Goal: Information Seeking & Learning: Learn about a topic

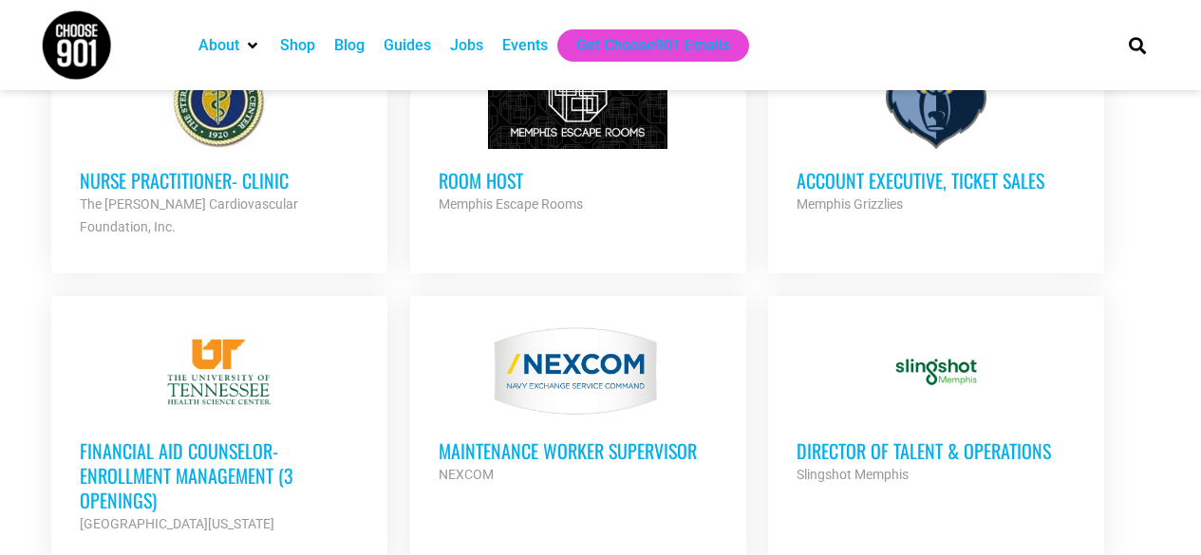
scroll to position [1424, 0]
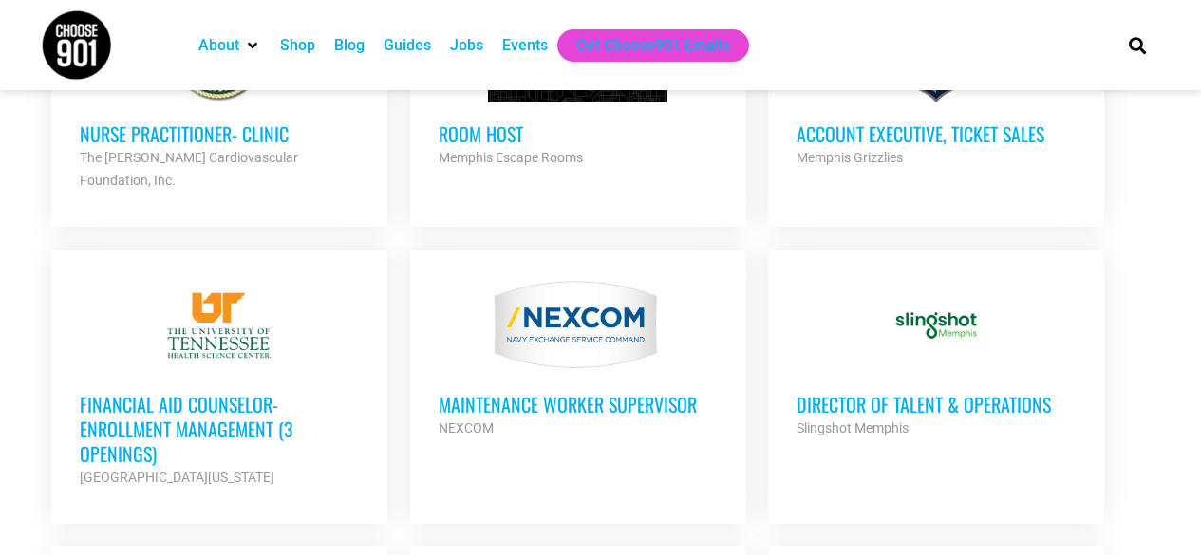
click at [161, 392] on h3 "Financial Aid Counselor-Enrollment Management (3 Openings)" at bounding box center [219, 429] width 279 height 74
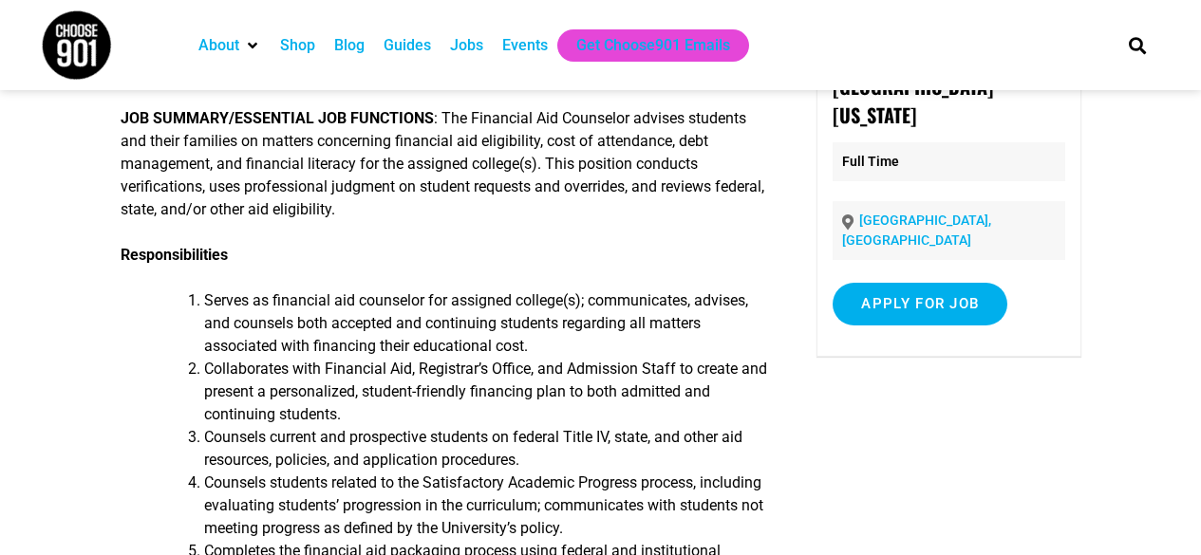
scroll to position [190, 0]
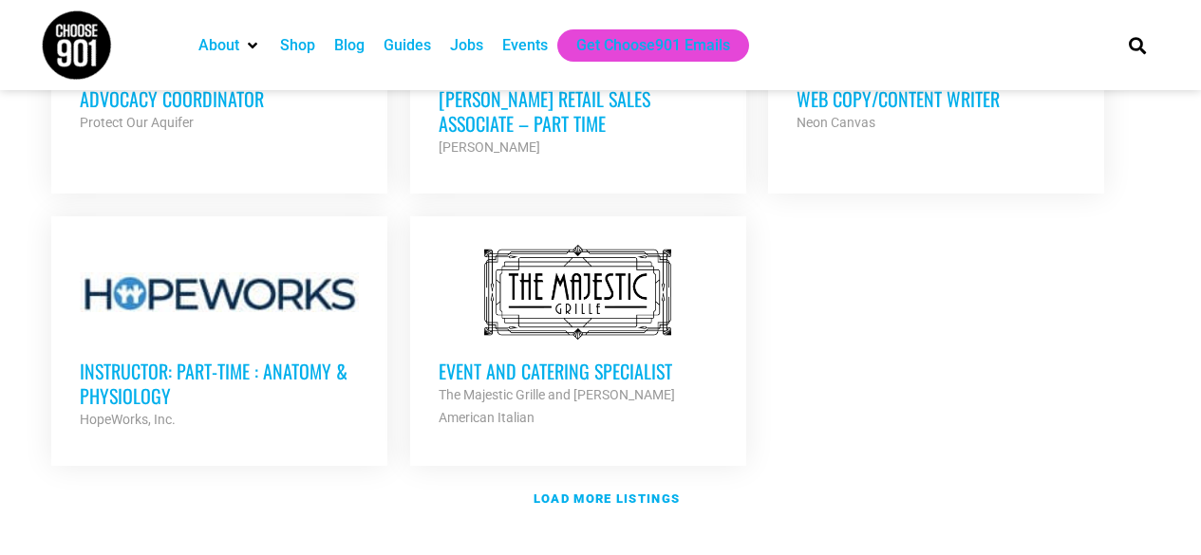
scroll to position [2279, 0]
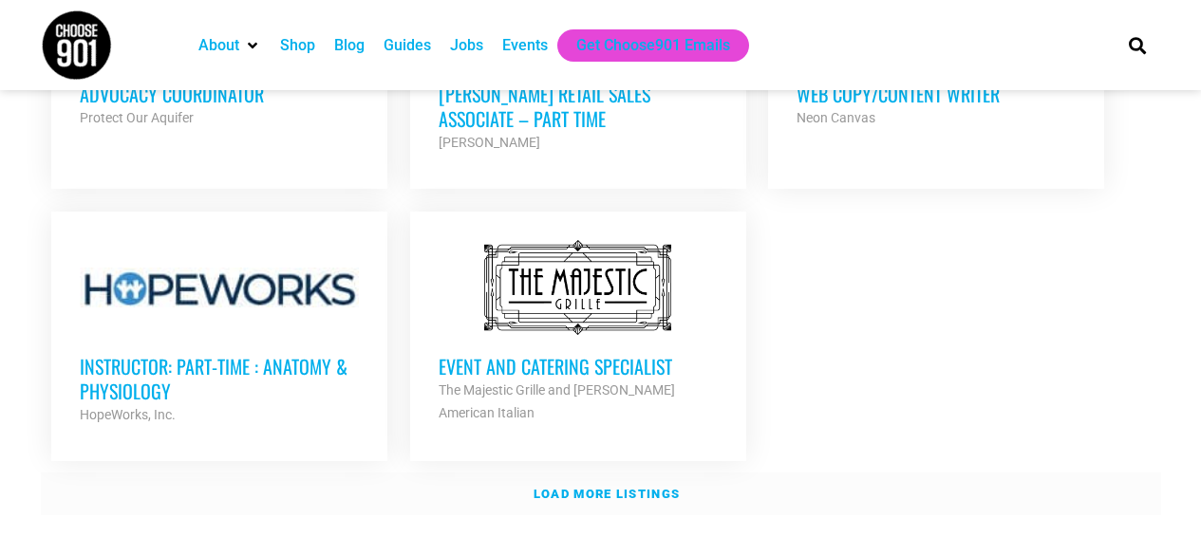
click at [554, 487] on strong "Load more listings" at bounding box center [607, 494] width 146 height 14
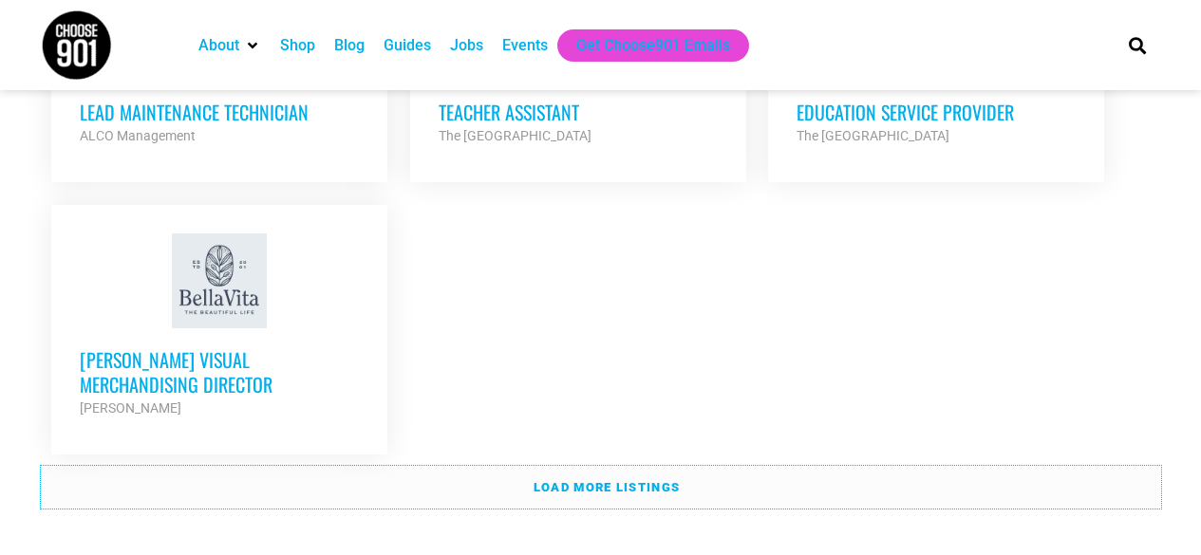
scroll to position [4178, 0]
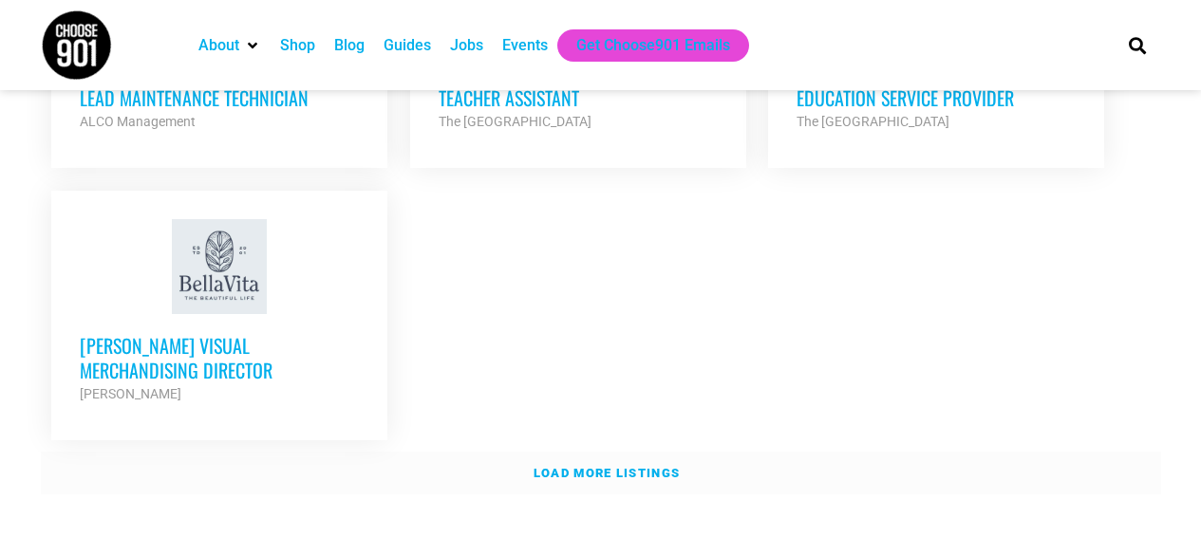
click at [735, 452] on link "Load more listings" at bounding box center [601, 474] width 1120 height 44
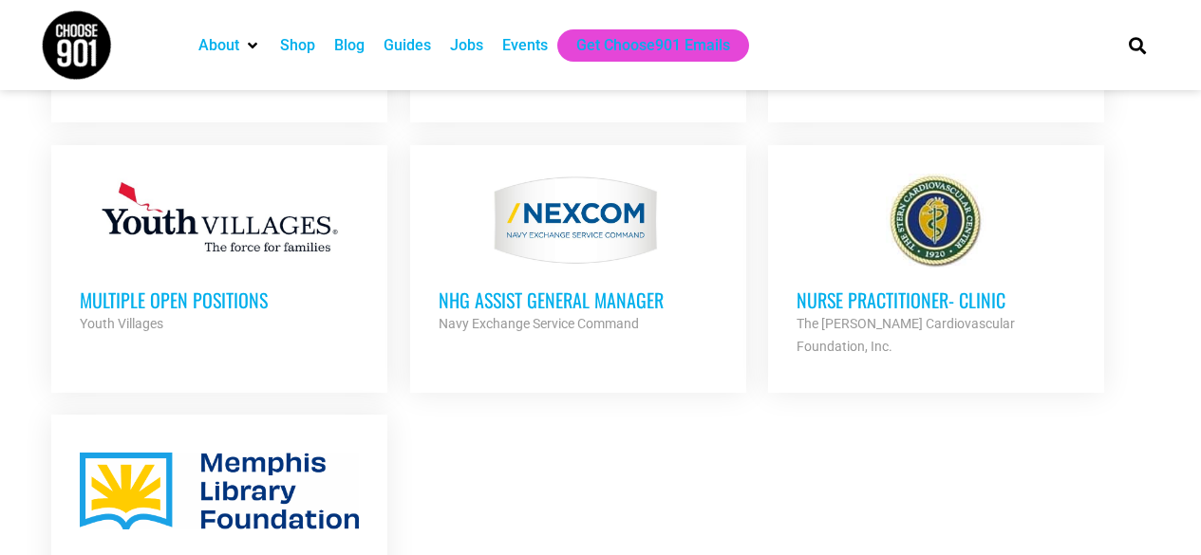
scroll to position [5127, 0]
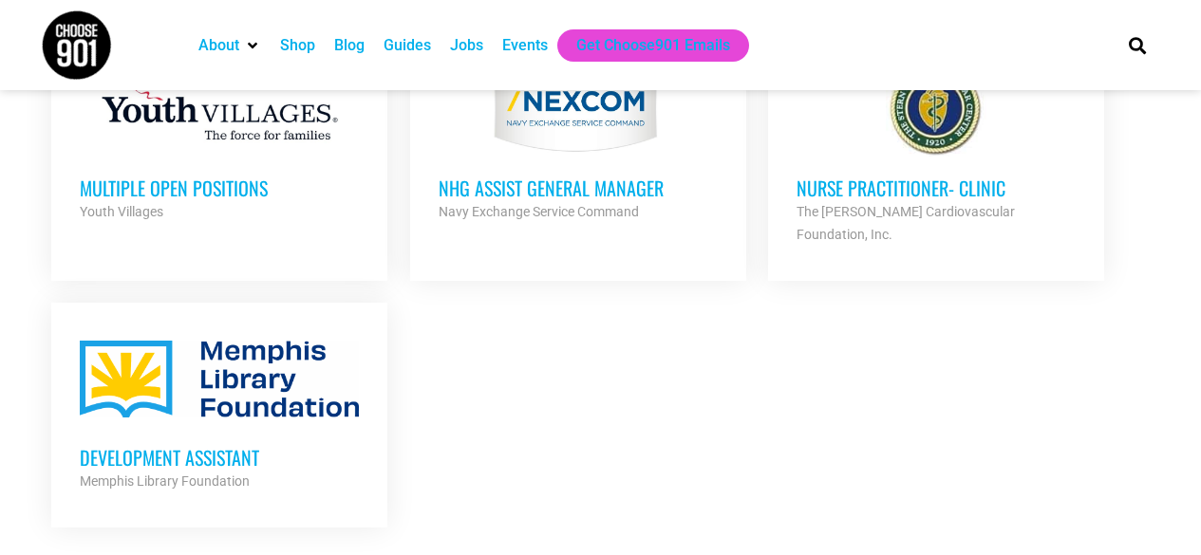
click at [141, 176] on h3 "Multiple Open Positions" at bounding box center [219, 188] width 279 height 25
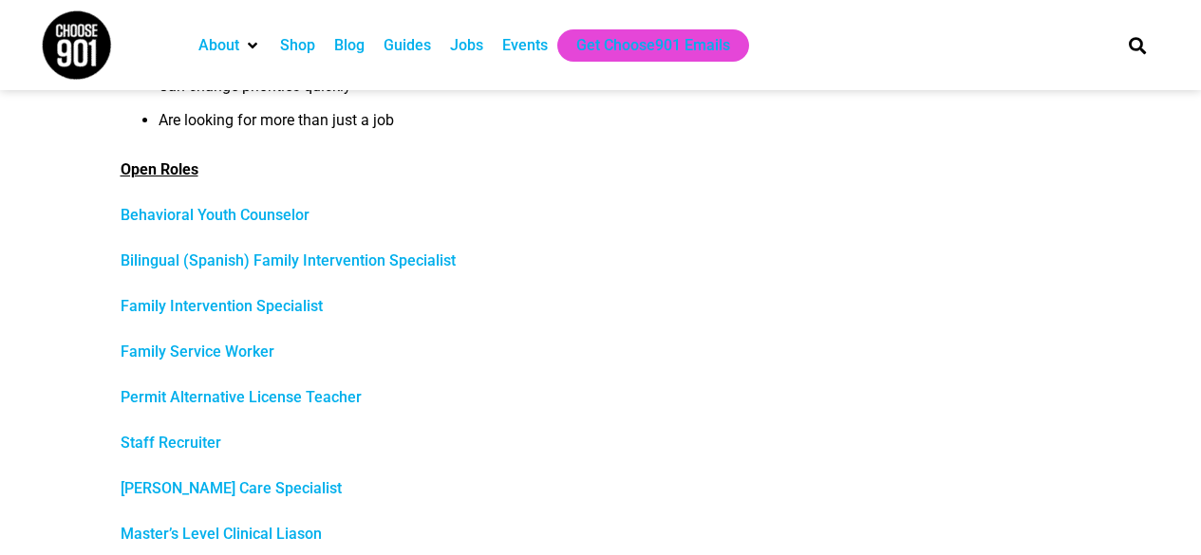
scroll to position [949, 0]
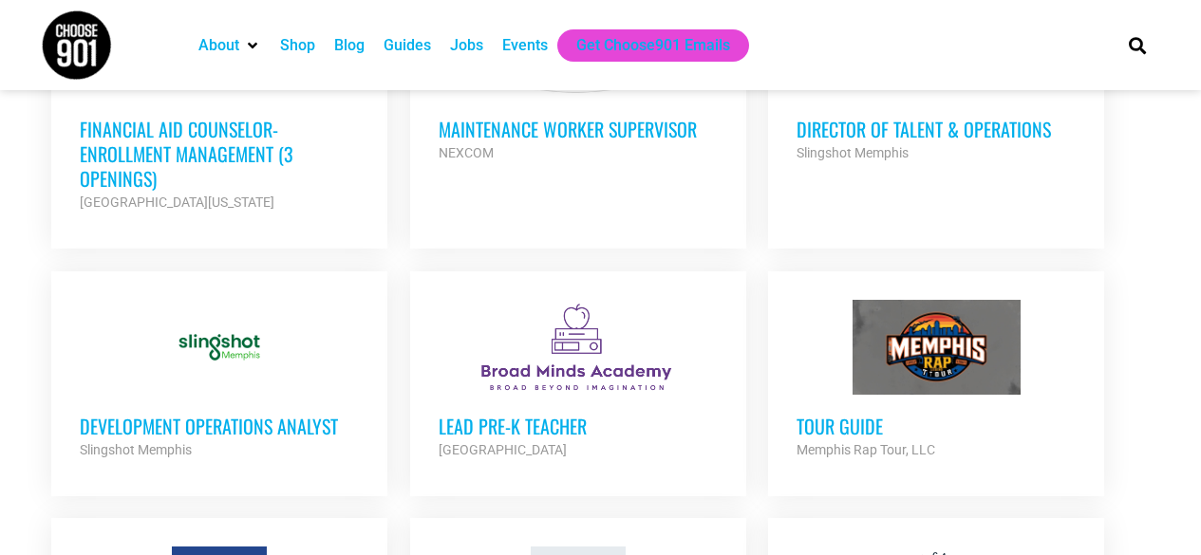
scroll to position [1614, 0]
